Goal: Task Accomplishment & Management: Use online tool/utility

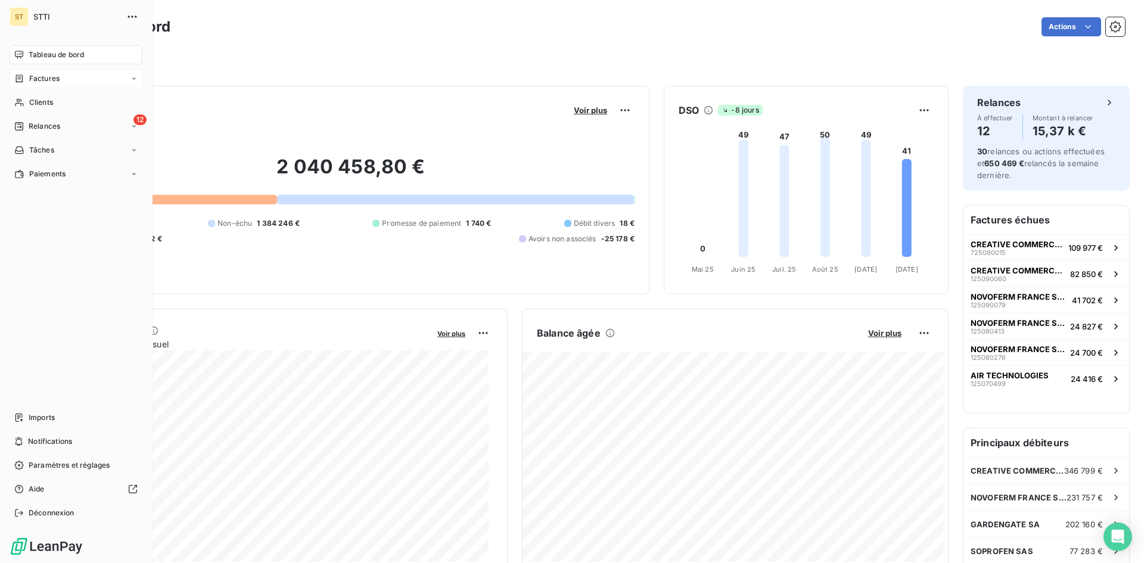
click at [60, 78] on div "Factures" at bounding box center [76, 78] width 133 height 19
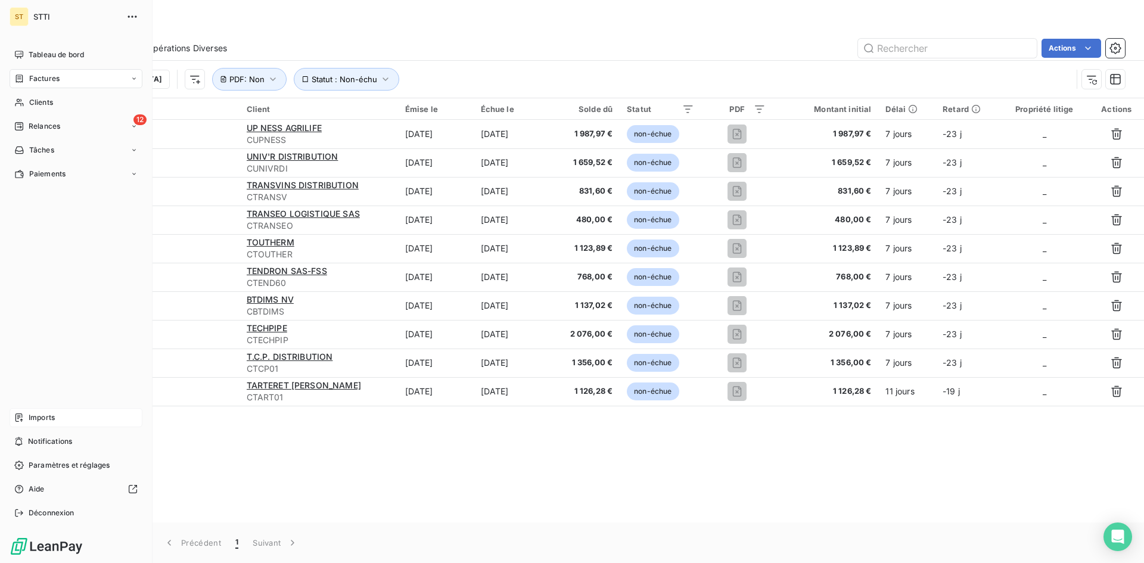
click at [29, 416] on span "Imports" at bounding box center [42, 417] width 26 height 11
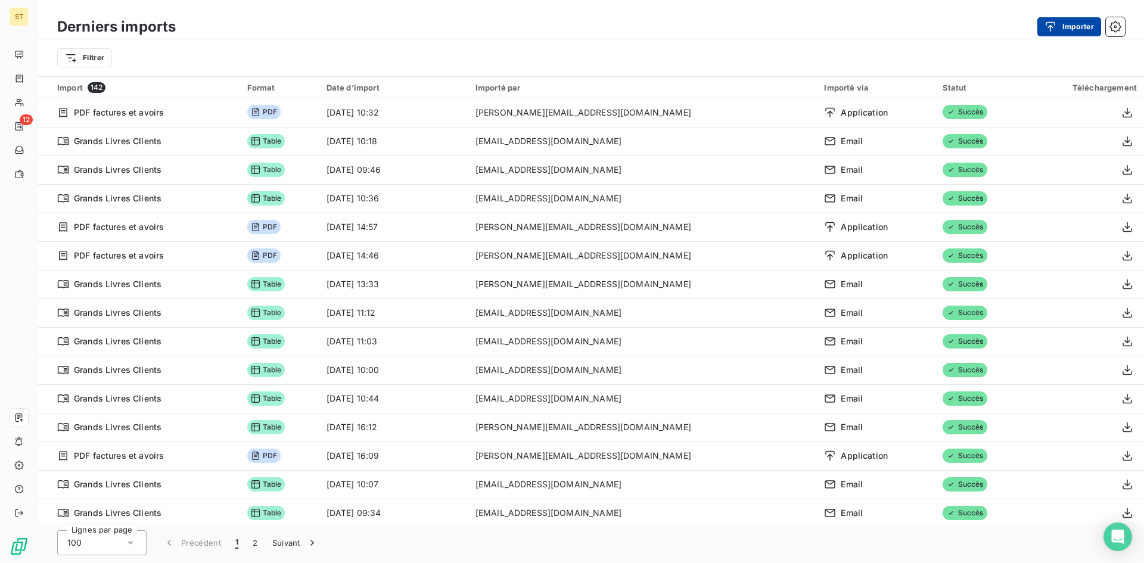
click at [1060, 28] on div "button" at bounding box center [1054, 27] width 18 height 12
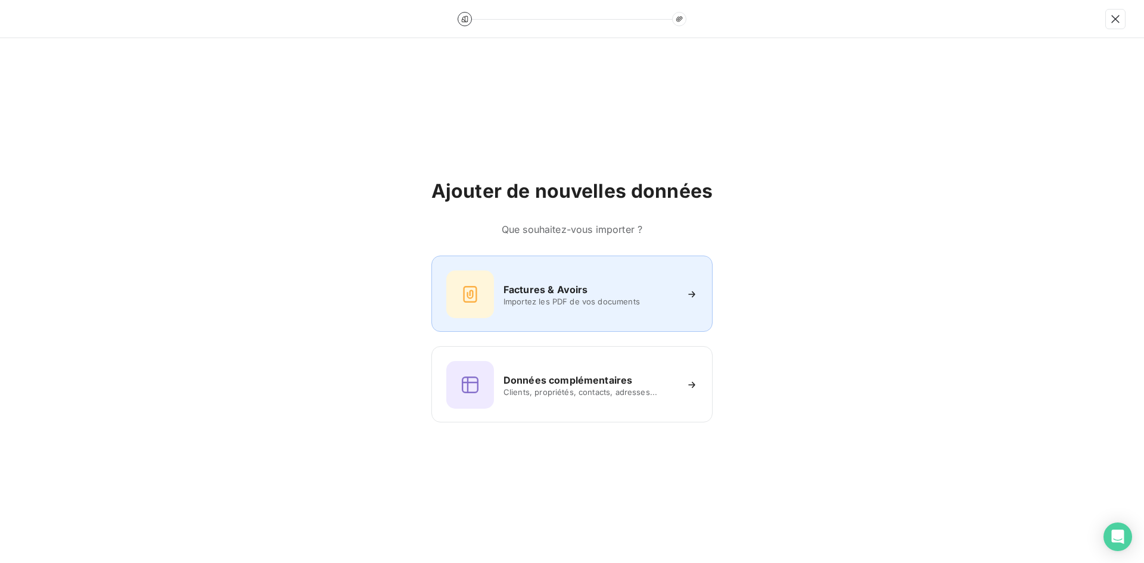
click at [541, 291] on h6 "Factures & Avoirs" at bounding box center [546, 289] width 85 height 14
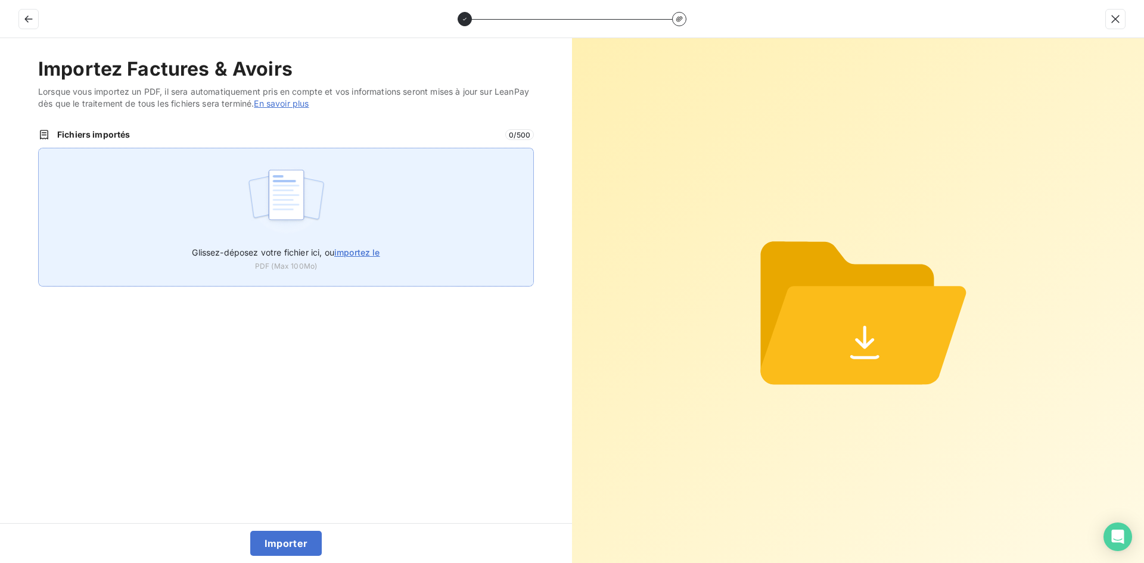
click at [275, 212] on img at bounding box center [286, 201] width 79 height 76
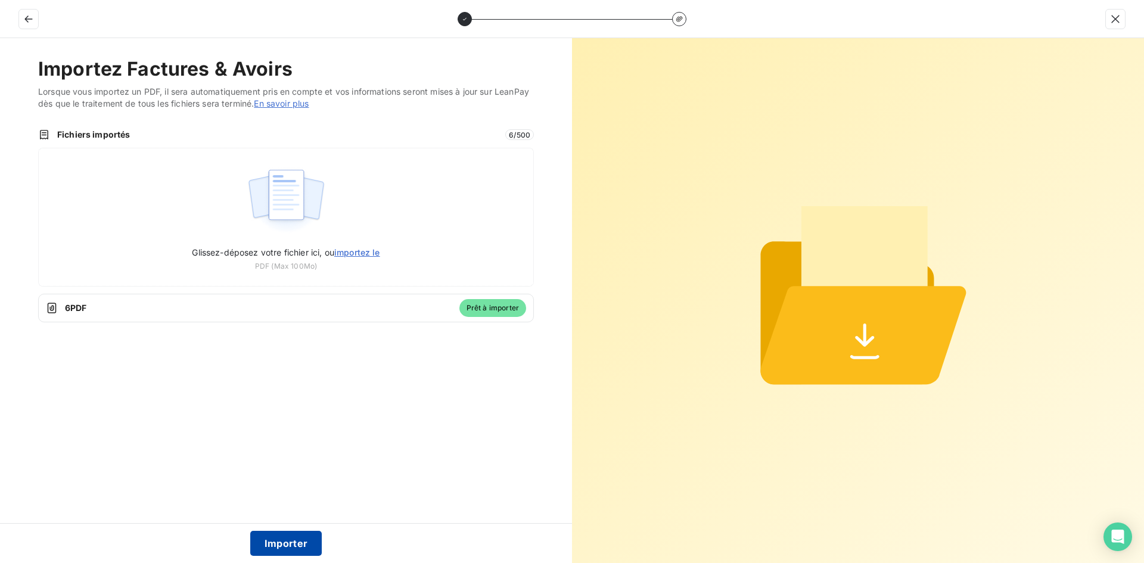
click at [285, 538] on button "Importer" at bounding box center [286, 543] width 72 height 25
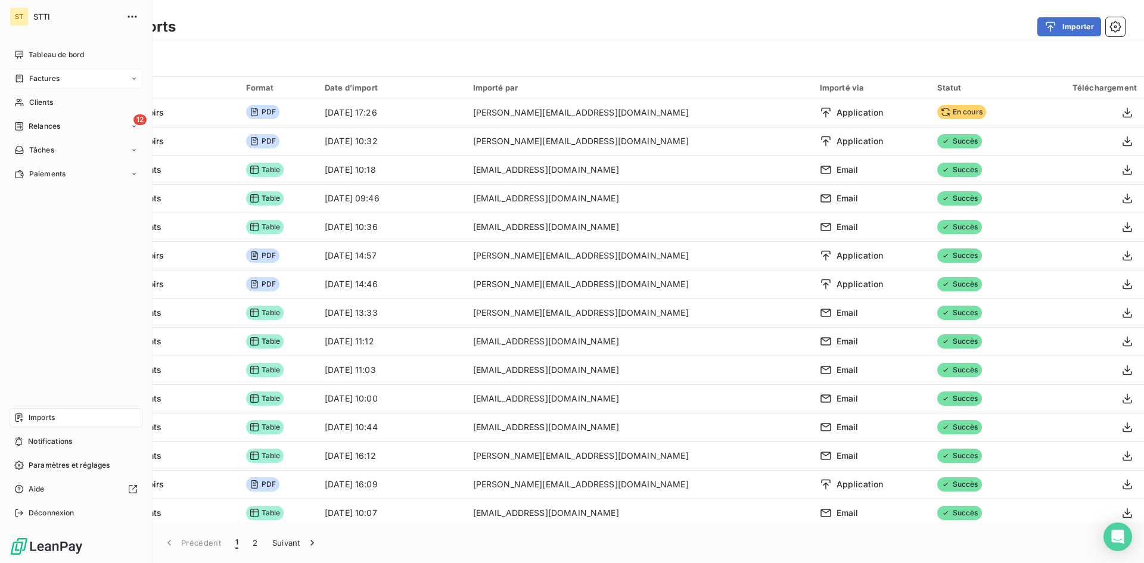
click at [41, 85] on div "Factures" at bounding box center [76, 78] width 133 height 19
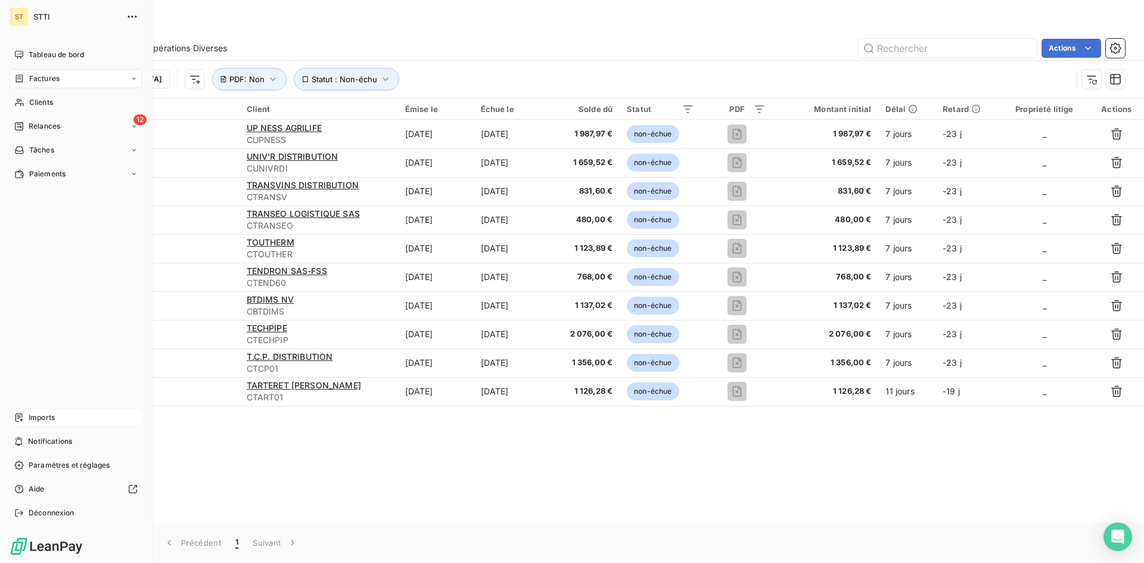
click at [45, 413] on span "Imports" at bounding box center [42, 417] width 26 height 11
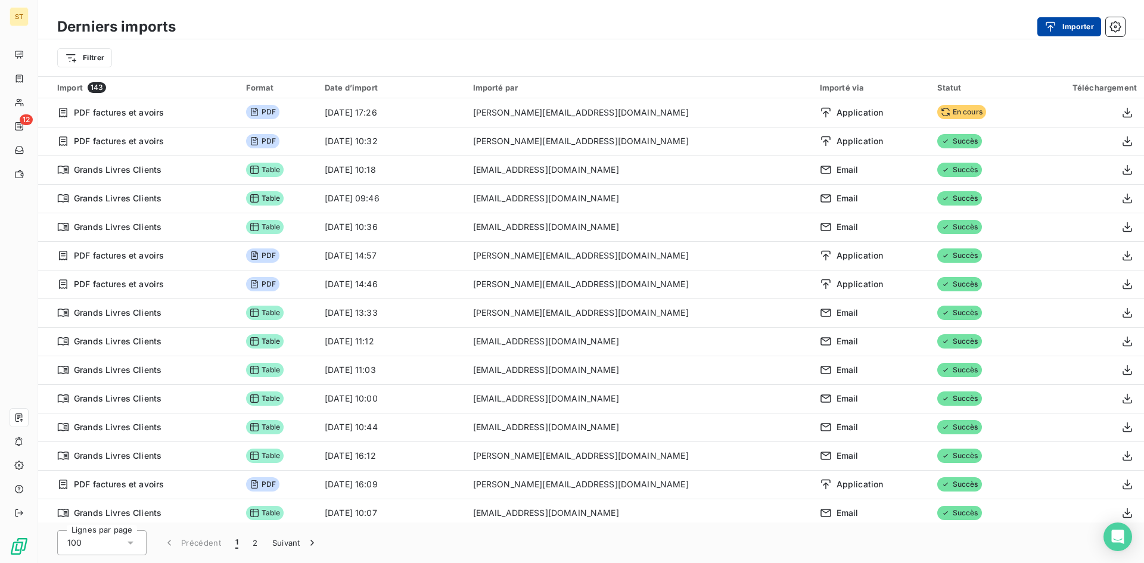
click at [1086, 23] on button "Importer" at bounding box center [1070, 26] width 64 height 19
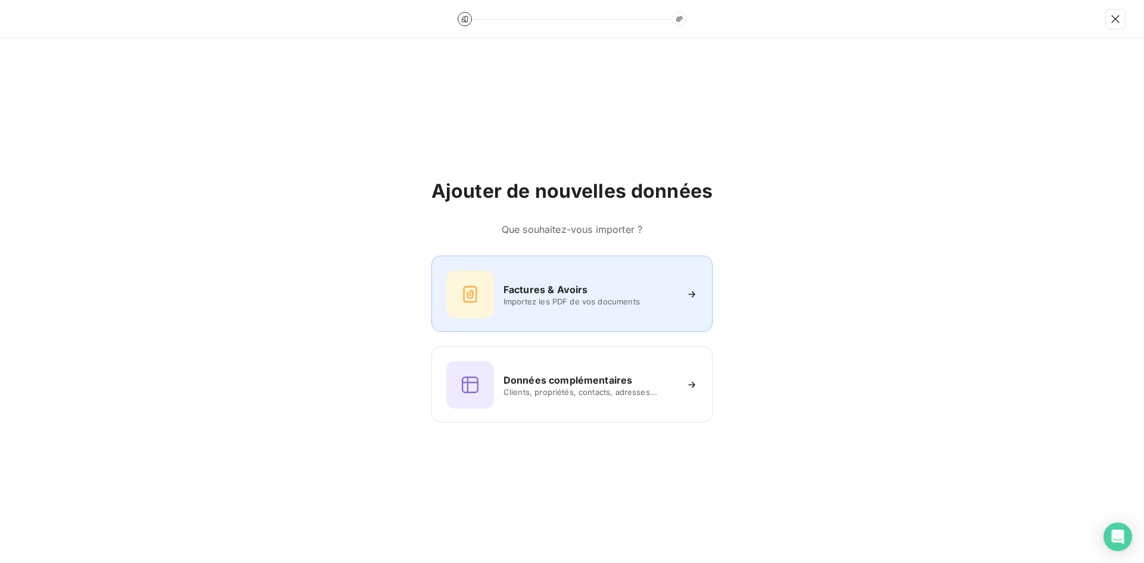
click at [541, 297] on span "Importez les PDF de vos documents" at bounding box center [590, 302] width 173 height 10
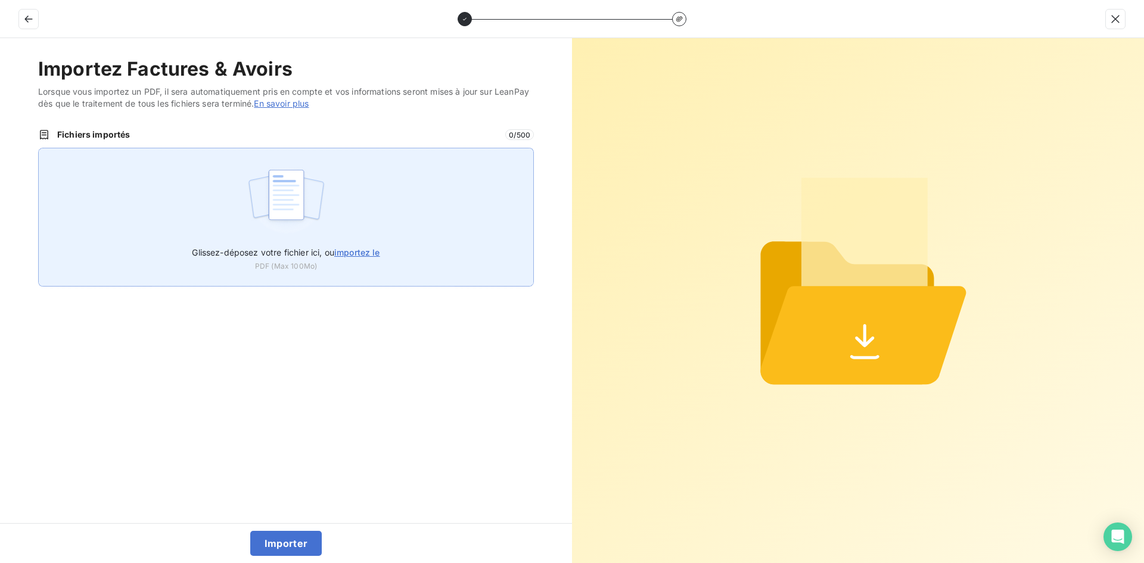
click at [319, 226] on img at bounding box center [286, 201] width 79 height 76
type input "C:\fakepath\XP_125090459.pdf"
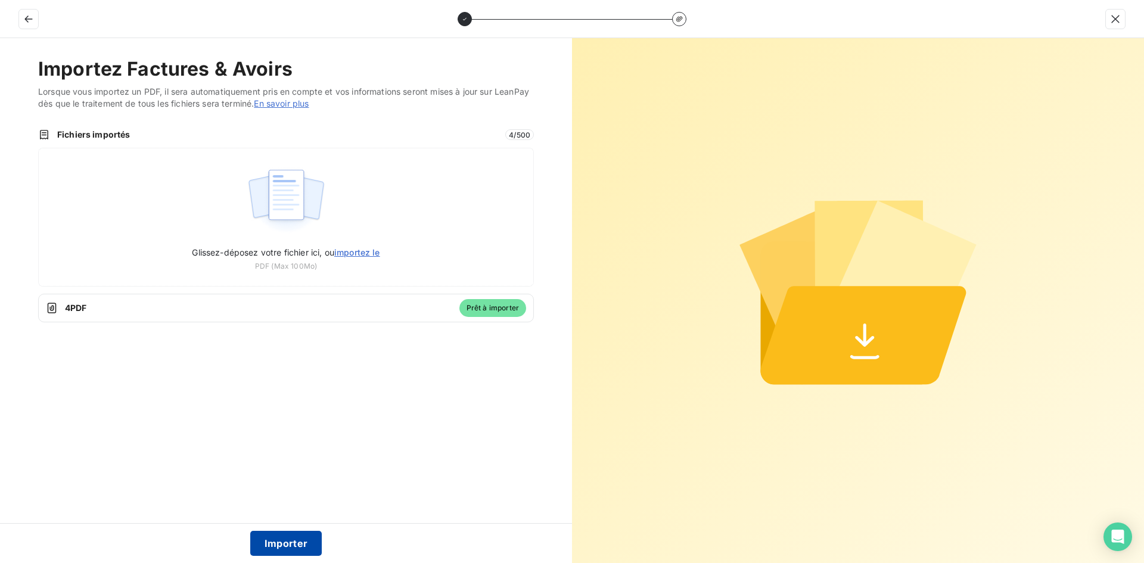
click at [285, 544] on button "Importer" at bounding box center [286, 543] width 72 height 25
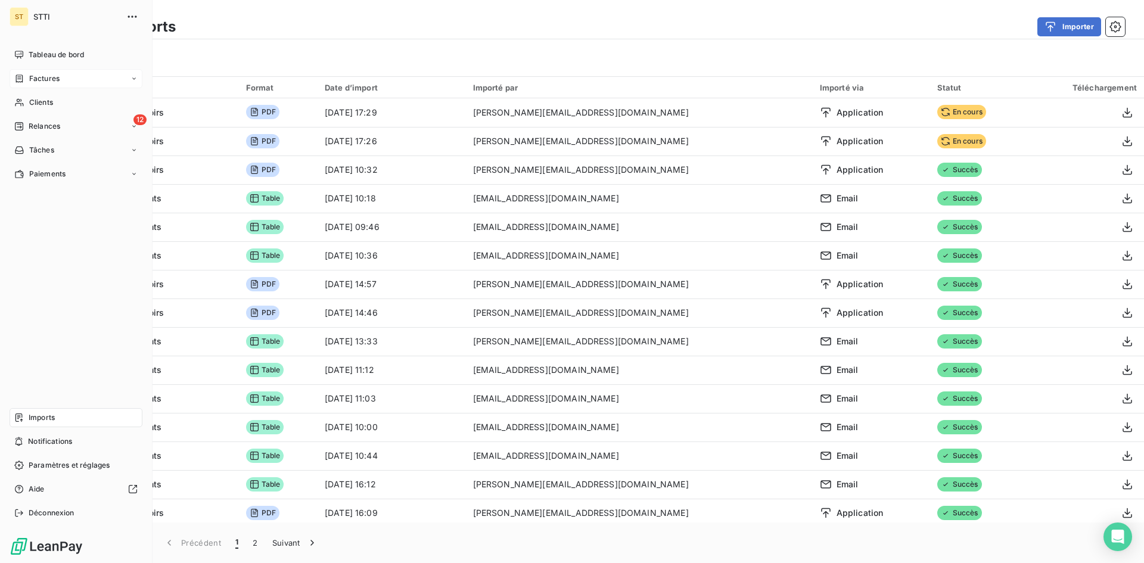
click at [33, 77] on span "Factures" at bounding box center [44, 78] width 30 height 11
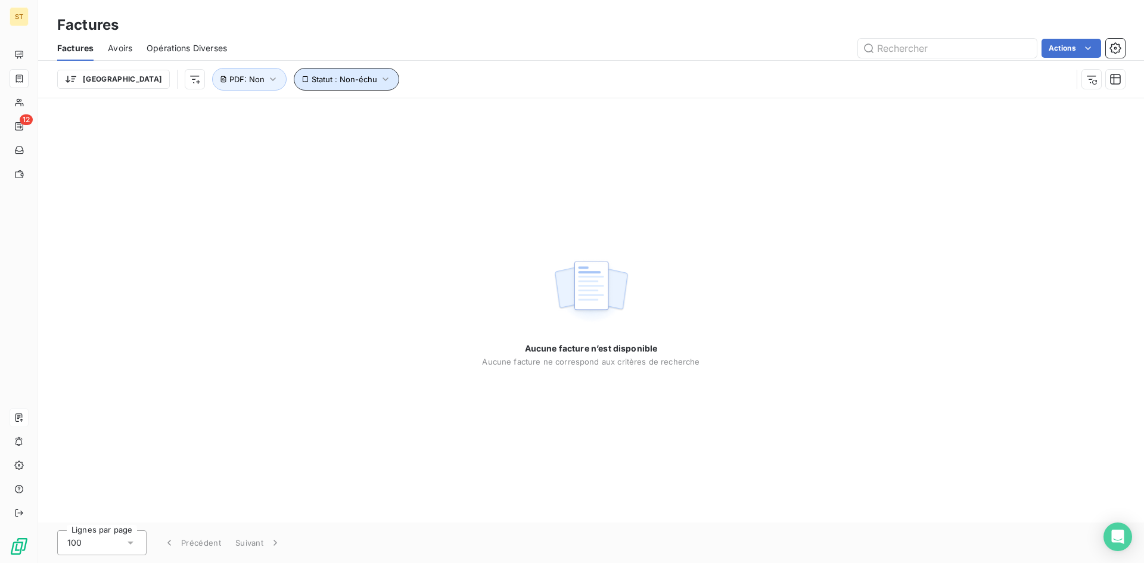
click at [294, 73] on button "Statut : Non-échu" at bounding box center [346, 79] width 105 height 23
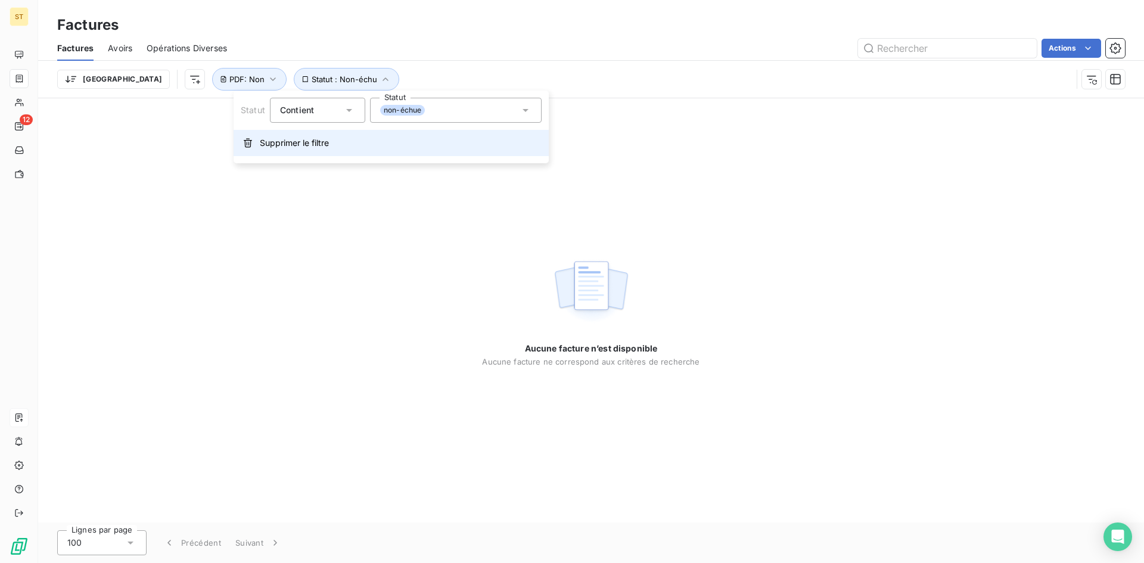
click at [284, 145] on span "Supprimer le filtre" at bounding box center [294, 143] width 69 height 12
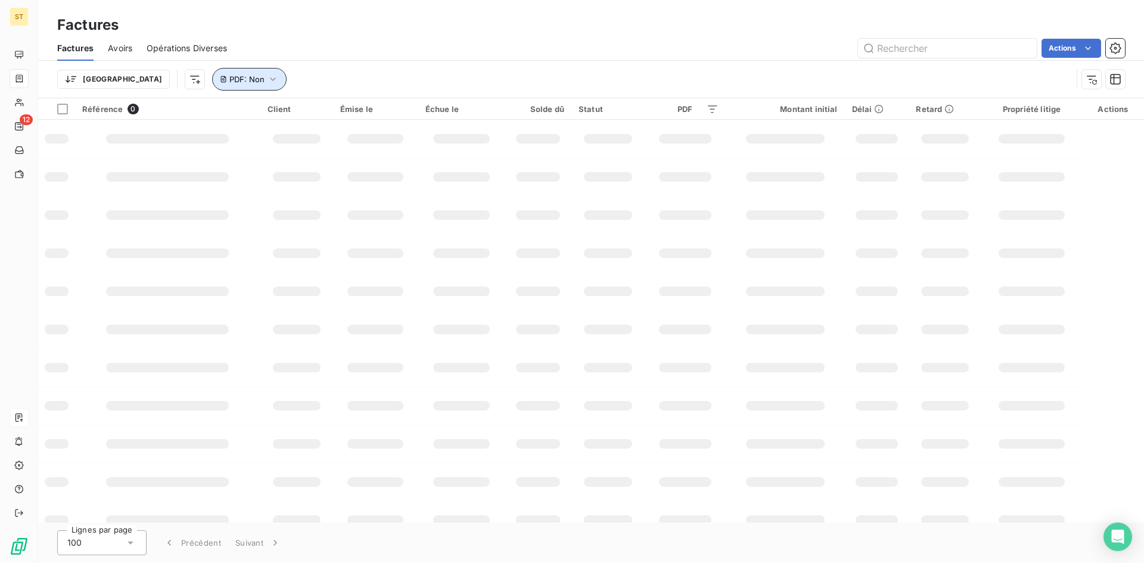
click at [229, 80] on span "PDF : Non" at bounding box center [246, 79] width 35 height 10
click at [185, 148] on span "Supprimer le filtre" at bounding box center [210, 143] width 69 height 12
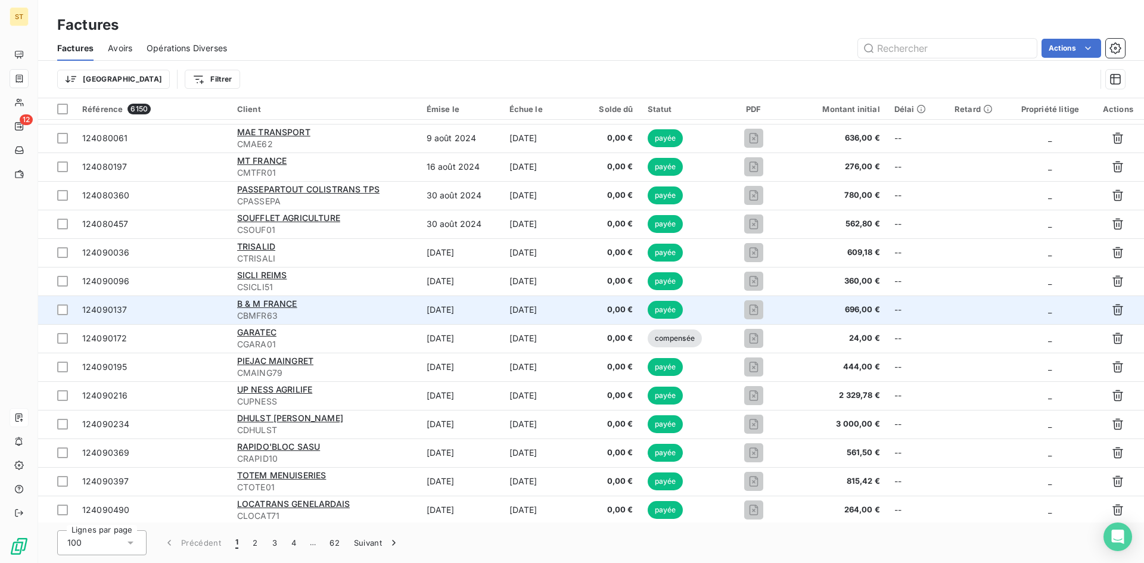
scroll to position [596, 0]
